Goal: Information Seeking & Learning: Learn about a topic

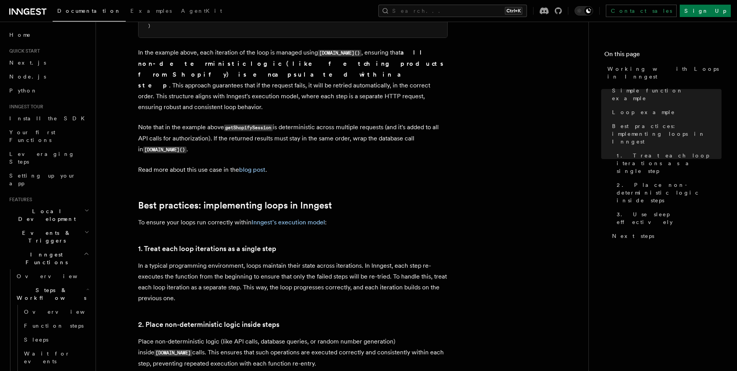
scroll to position [1047, 0]
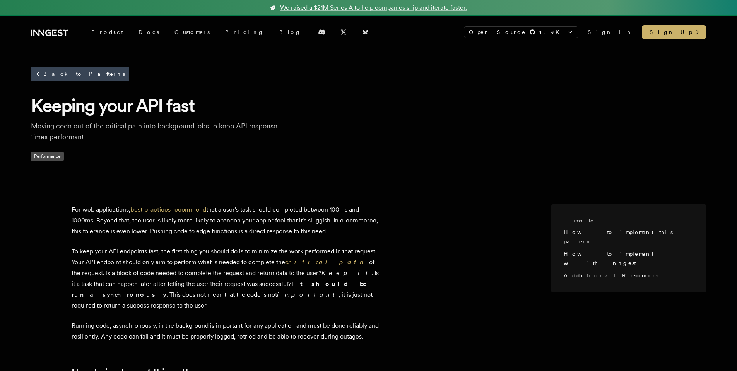
click at [146, 125] on p "Moving code out of the critical path into background jobs to keep API response …" at bounding box center [154, 132] width 247 height 22
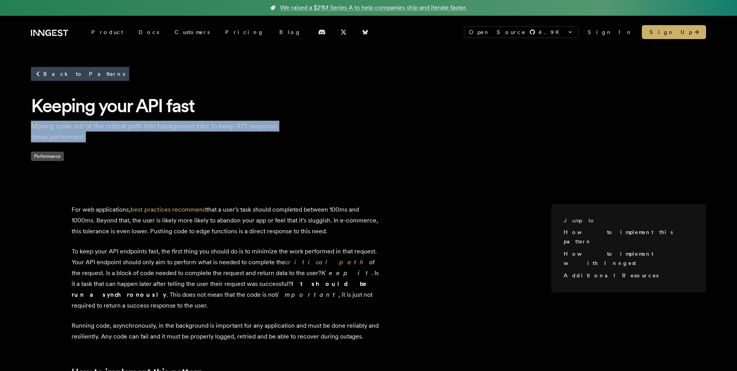
click at [146, 125] on p "Moving code out of the critical path into background jobs to keep API response …" at bounding box center [154, 132] width 247 height 22
click at [160, 127] on p "Moving code out of the critical path into background jobs to keep API response …" at bounding box center [154, 132] width 247 height 22
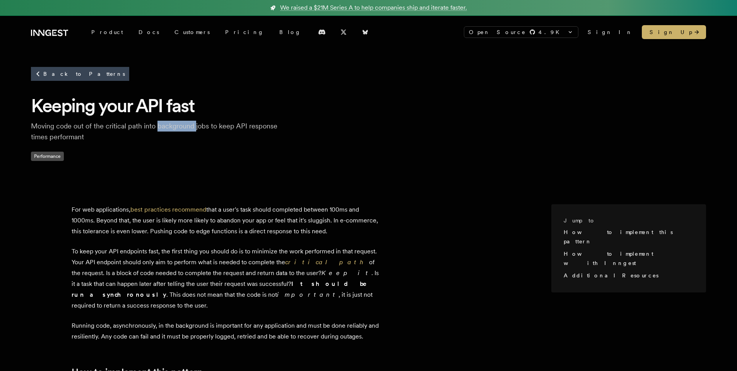
click at [160, 127] on p "Moving code out of the critical path into background jobs to keep API response …" at bounding box center [154, 132] width 247 height 22
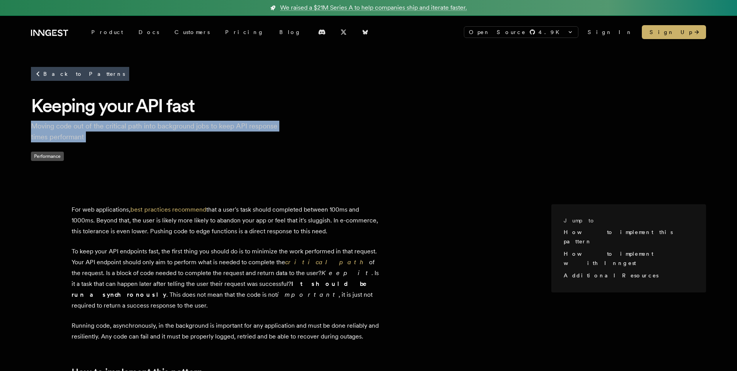
click at [160, 127] on p "Moving code out of the critical path into background jobs to keep API response …" at bounding box center [154, 132] width 247 height 22
click at [174, 127] on p "Moving code out of the critical path into background jobs to keep API response …" at bounding box center [154, 132] width 247 height 22
drag, startPoint x: 22, startPoint y: 126, endPoint x: 115, endPoint y: 137, distance: 93.5
click at [115, 137] on div "Back to Patterns Keeping your API fast Moving code out of the critical path int…" at bounding box center [368, 119] width 737 height 143
click at [115, 137] on p "Moving code out of the critical path into background jobs to keep API response …" at bounding box center [154, 132] width 247 height 22
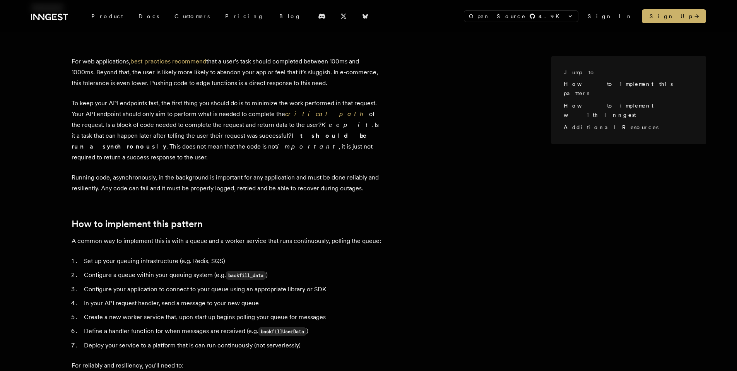
scroll to position [153, 0]
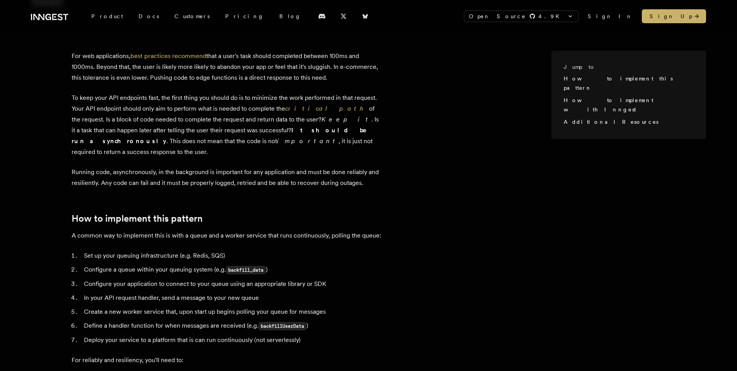
click at [207, 97] on p "To keep your API endpoints fast, the first thing you should do is to minimize t…" at bounding box center [226, 124] width 309 height 65
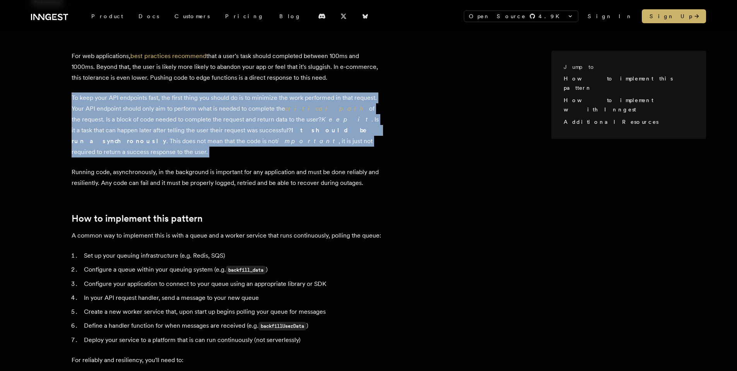
click at [207, 97] on p "To keep your API endpoints fast, the first thing you should do is to minimize t…" at bounding box center [226, 124] width 309 height 65
click at [218, 97] on p "To keep your API endpoints fast, the first thing you should do is to minimize t…" at bounding box center [226, 124] width 309 height 65
drag, startPoint x: 142, startPoint y: 111, endPoint x: 513, endPoint y: 143, distance: 372.1
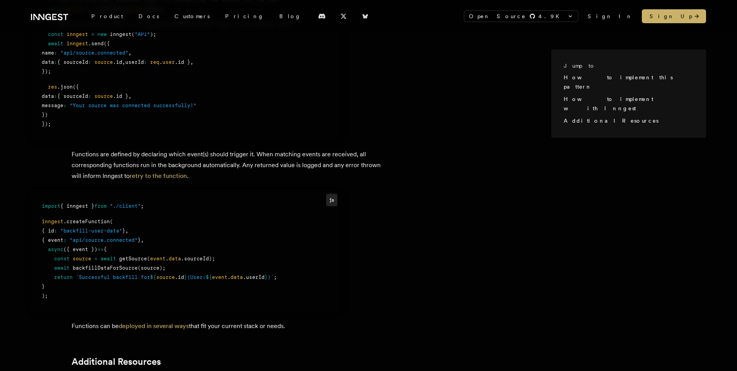
scroll to position [653, 0]
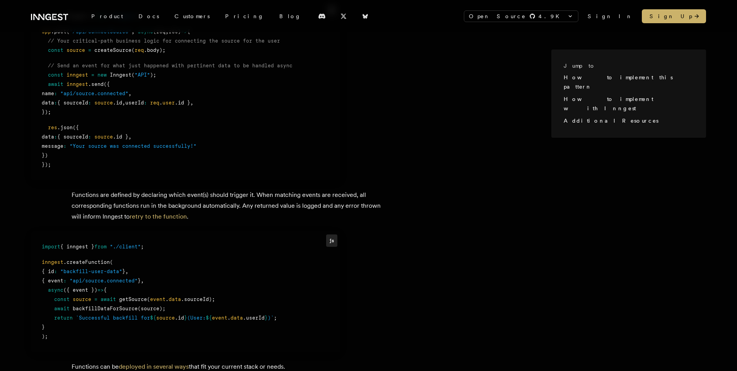
click at [191, 189] on p "Functions are defined by declaring which event(s) should trigger it. When match…" at bounding box center [226, 205] width 309 height 32
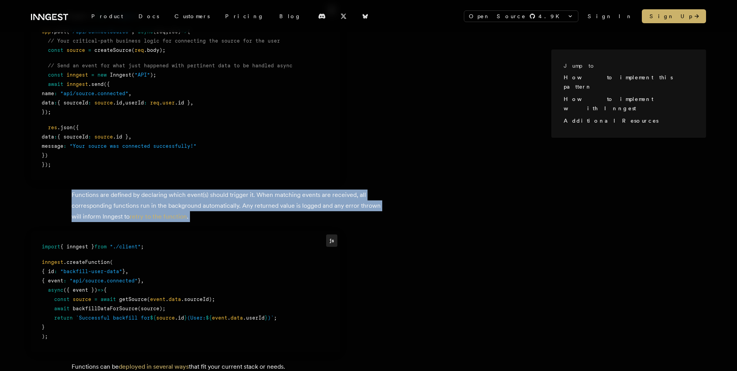
click at [191, 189] on p "Functions are defined by declaring which event(s) should trigger it. When match…" at bounding box center [226, 205] width 309 height 32
click at [210, 189] on p "Functions are defined by declaring which event(s) should trigger it. When match…" at bounding box center [226, 205] width 309 height 32
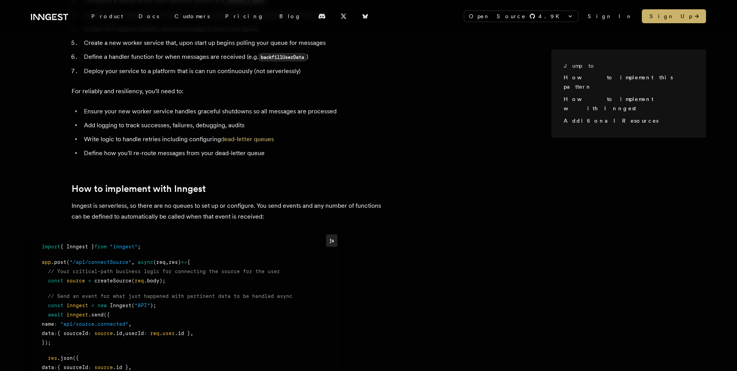
scroll to position [420, 0]
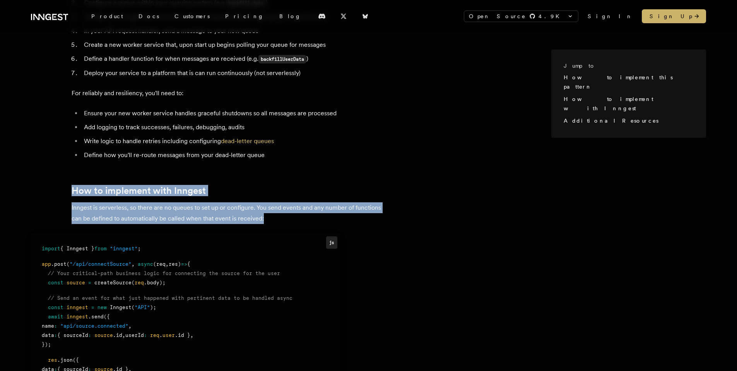
drag, startPoint x: 93, startPoint y: 180, endPoint x: 347, endPoint y: 205, distance: 255.2
click at [347, 205] on article "For web applications, best practices recommend that a user's task should comple…" at bounding box center [291, 236] width 520 height 904
click at [347, 205] on p "Inngest is serverless, so there are no queues to set up or configure. You send …" at bounding box center [226, 213] width 309 height 22
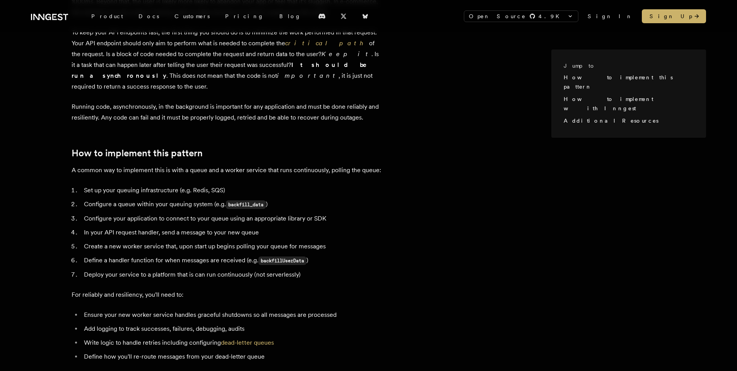
scroll to position [214, 0]
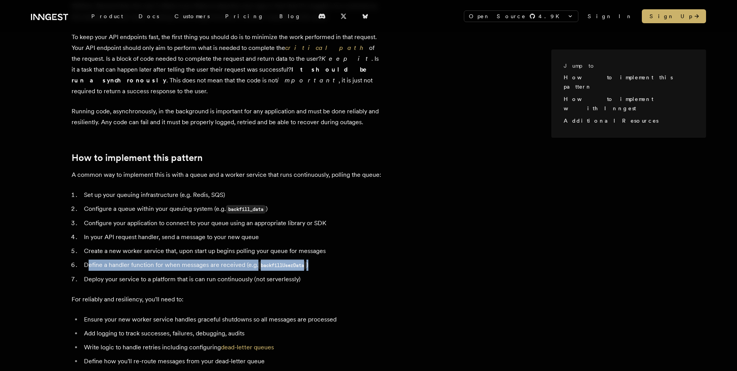
drag, startPoint x: 112, startPoint y: 251, endPoint x: 370, endPoint y: 256, distance: 257.9
click at [370, 259] on li "Define a handler function for when messages are received (e.g. backfillUserData…" at bounding box center [231, 264] width 299 height 11
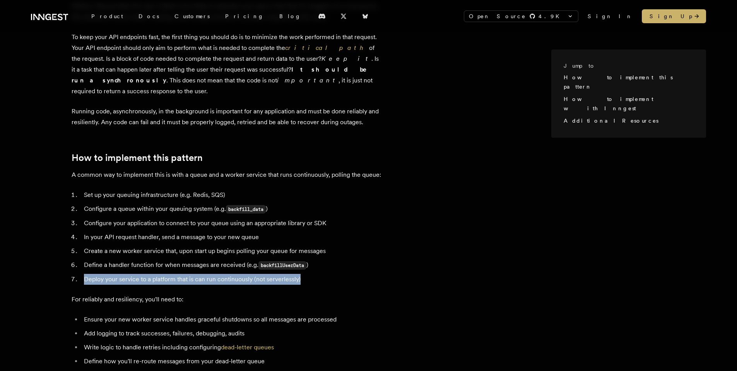
drag, startPoint x: 126, startPoint y: 265, endPoint x: 388, endPoint y: 264, distance: 261.8
click at [381, 274] on li "Deploy your service to a platform that is can run continuously (not serverlessl…" at bounding box center [231, 279] width 299 height 11
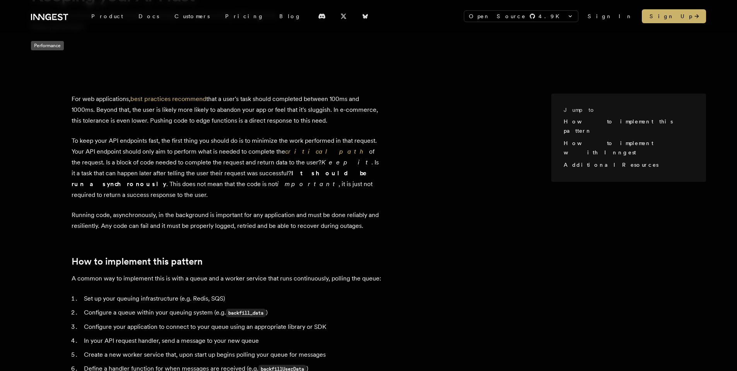
scroll to position [80, 0]
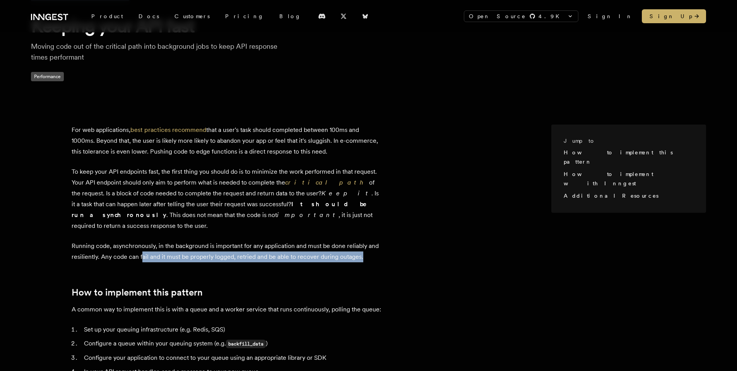
drag, startPoint x: 168, startPoint y: 244, endPoint x: 412, endPoint y: 243, distance: 244.4
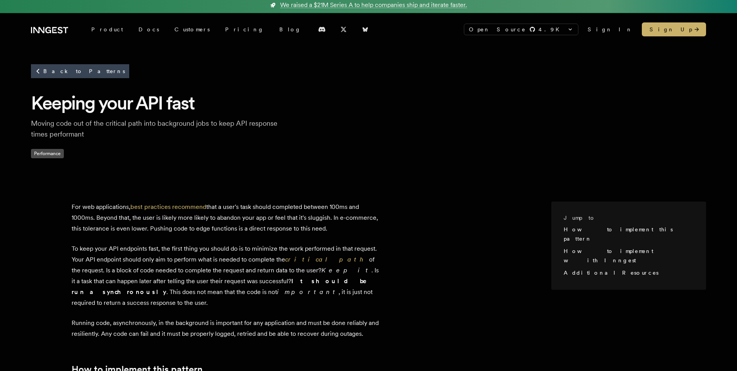
scroll to position [0, 0]
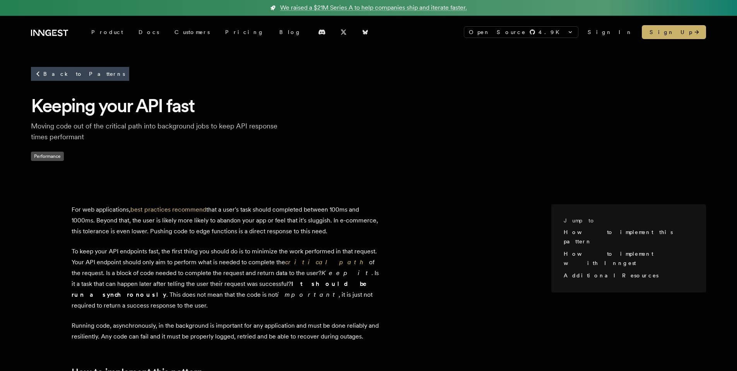
click at [44, 31] on icon at bounding box center [38, 33] width 11 height 6
